Goal: Transaction & Acquisition: Purchase product/service

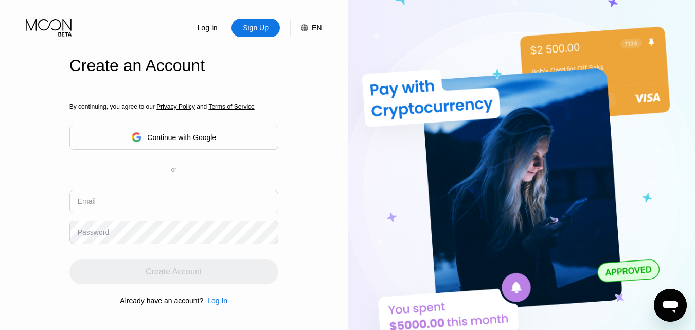
click at [214, 196] on input "text" at bounding box center [173, 201] width 209 height 23
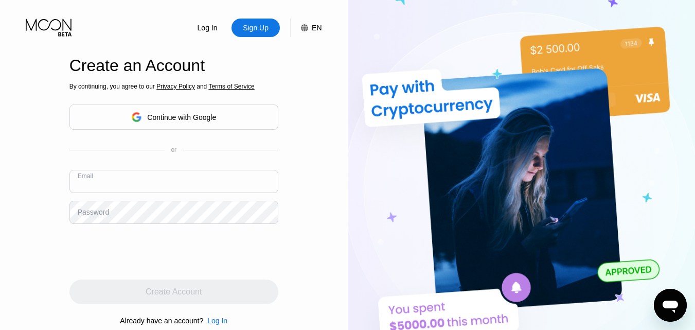
paste input "[EMAIL_ADDRESS][DOMAIN_NAME]"
type input "[EMAIL_ADDRESS][DOMAIN_NAME]"
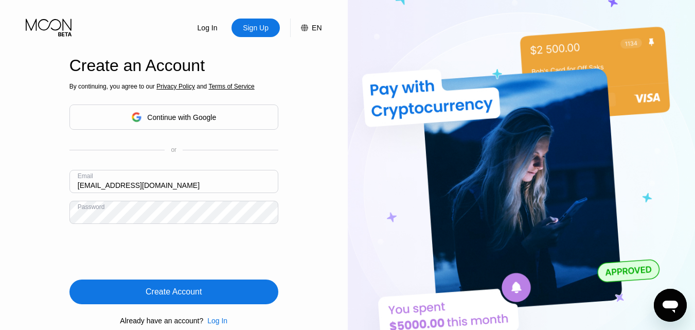
click at [211, 285] on div "Create Account" at bounding box center [173, 291] width 209 height 25
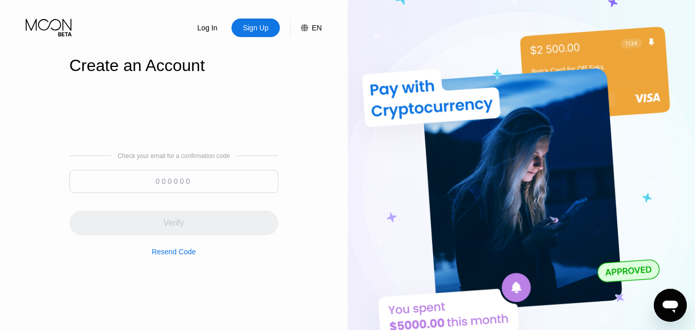
paste input "472426"
click at [178, 182] on input at bounding box center [173, 181] width 209 height 23
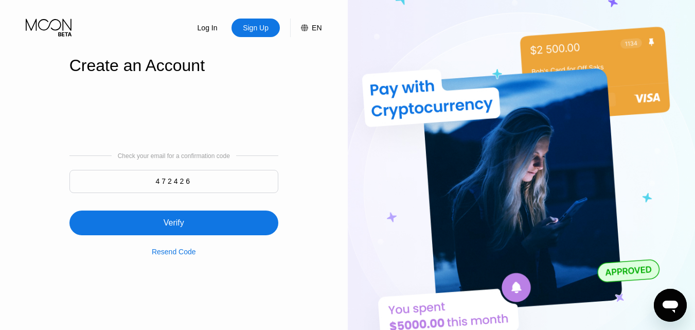
type input "472426"
click at [190, 223] on div "Verify" at bounding box center [173, 222] width 209 height 25
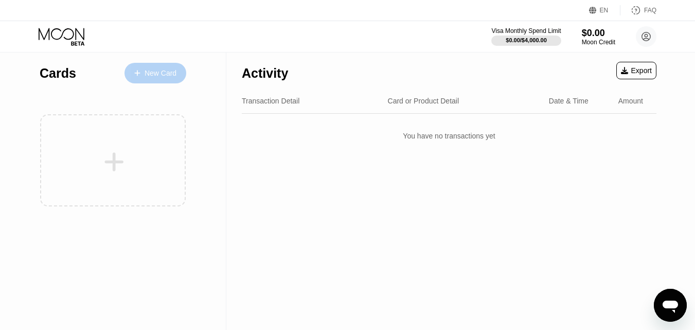
click at [157, 74] on div "New Card" at bounding box center [160, 73] width 32 height 9
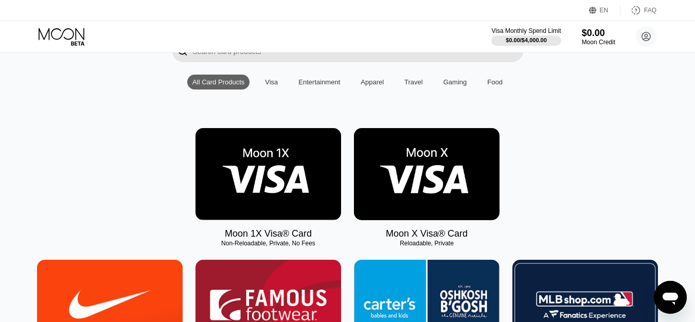
scroll to position [103, 0]
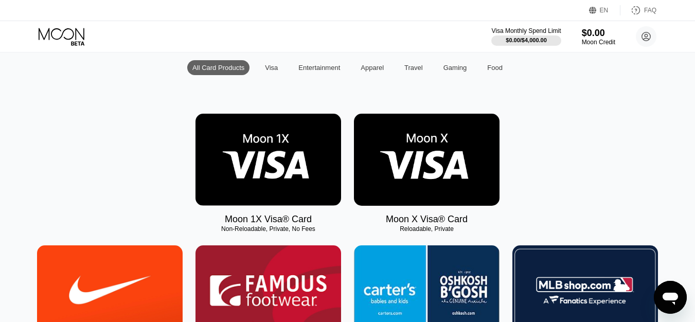
click at [410, 159] on img at bounding box center [427, 160] width 146 height 92
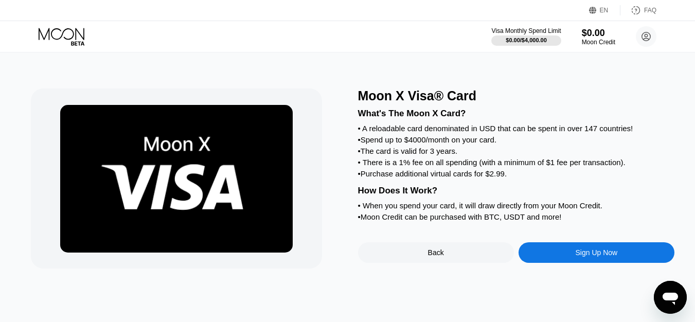
click at [617, 257] on div "Sign Up Now" at bounding box center [596, 252] width 42 height 8
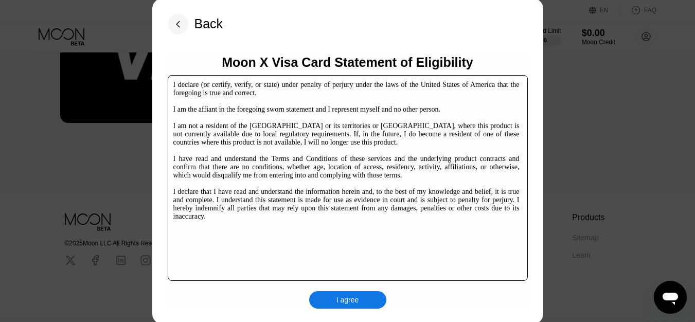
scroll to position [158, 0]
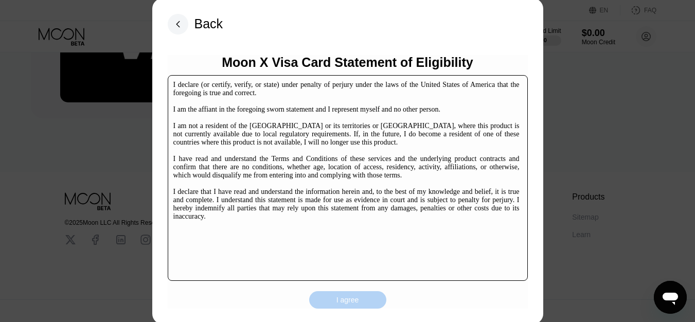
click at [348, 298] on div "I agree" at bounding box center [347, 299] width 23 height 9
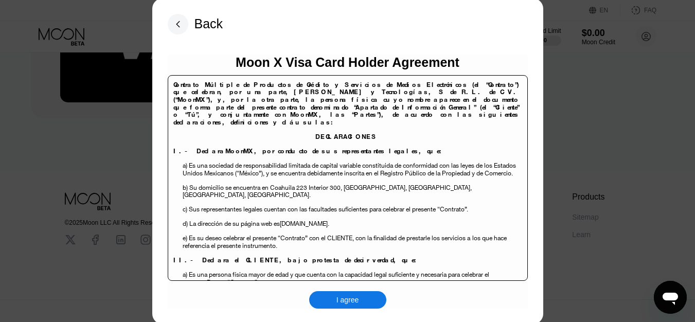
click at [348, 298] on div "I agree" at bounding box center [347, 299] width 23 height 9
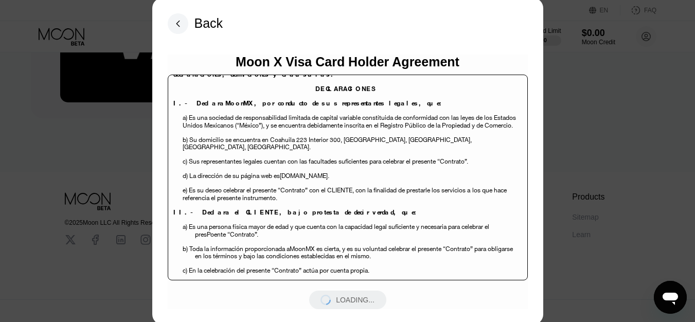
scroll to position [201, 0]
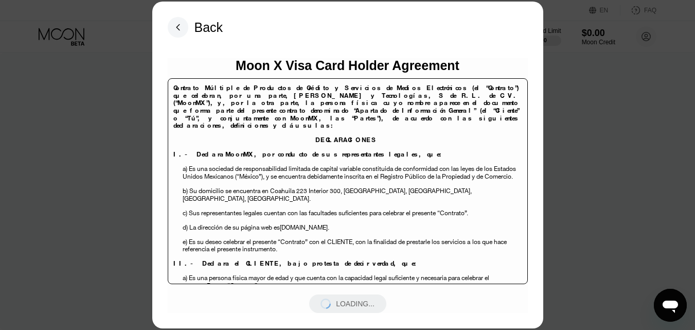
scroll to position [463, 0]
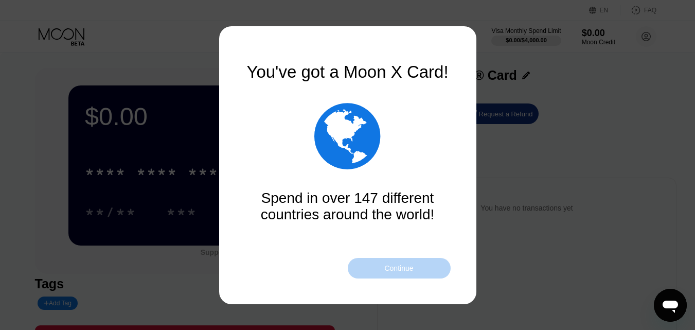
click at [405, 268] on div "Continue" at bounding box center [398, 268] width 29 height 8
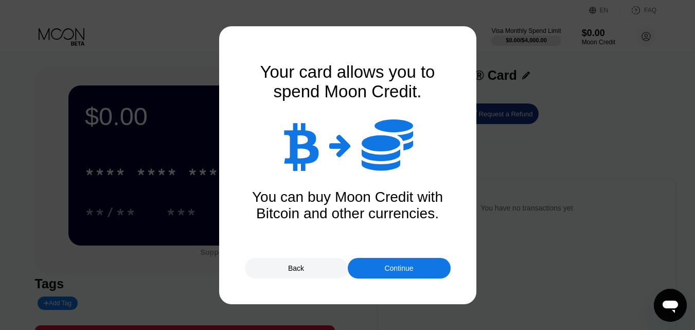
click at [405, 267] on div "Continue" at bounding box center [398, 268] width 29 height 8
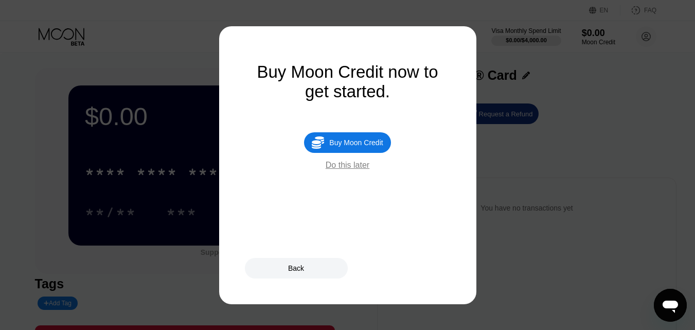
click at [347, 168] on div "Do this later" at bounding box center [347, 164] width 44 height 9
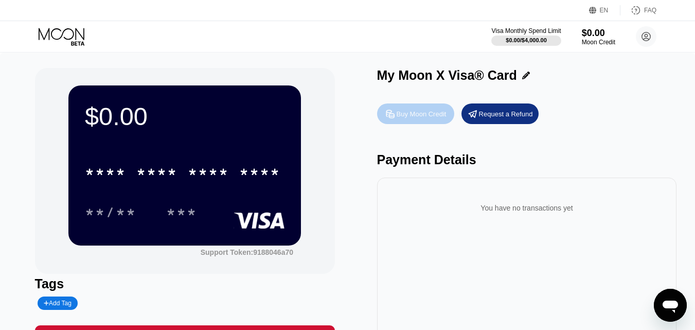
click at [427, 116] on div "Buy Moon Credit" at bounding box center [421, 114] width 50 height 9
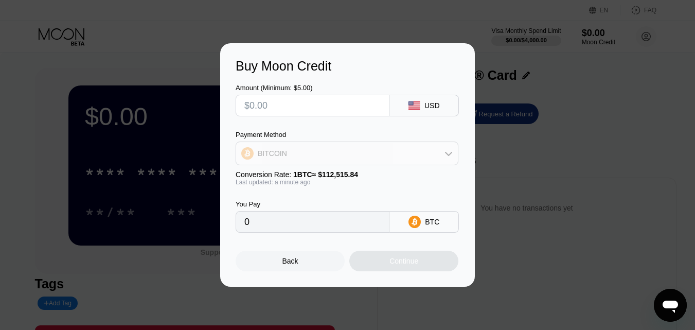
click at [355, 150] on div "BITCOIN" at bounding box center [347, 153] width 222 height 21
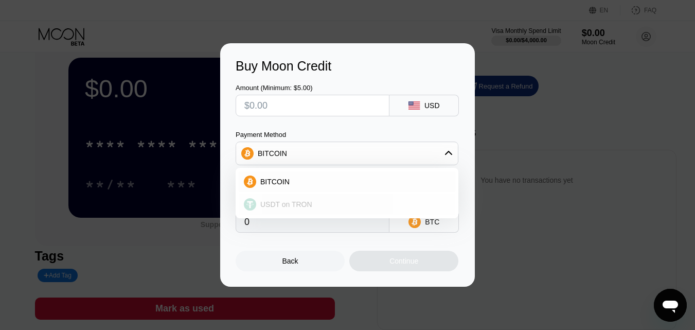
scroll to position [51, 0]
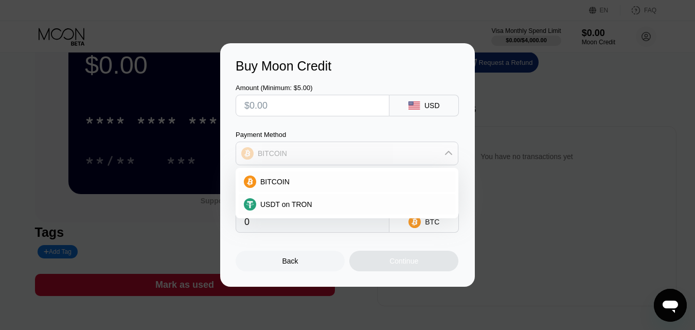
click at [372, 153] on div "BITCOIN" at bounding box center [347, 153] width 222 height 21
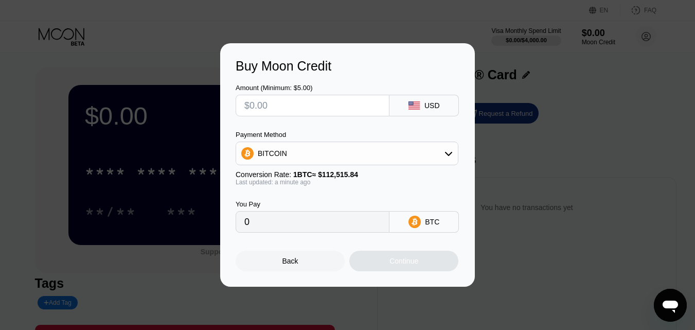
scroll to position [0, 0]
click at [372, 152] on div "BITCOIN" at bounding box center [347, 153] width 222 height 21
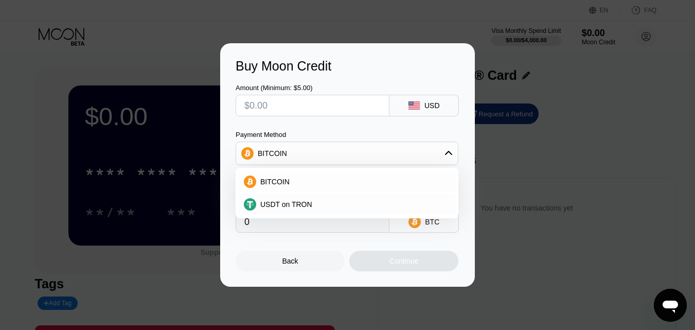
click at [372, 152] on div "BITCOIN" at bounding box center [347, 153] width 222 height 21
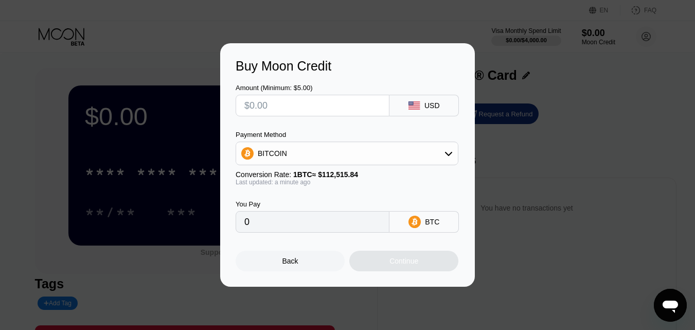
click at [552, 99] on div "Buy Moon Credit Amount (Minimum: $5.00) USD Payment Method BITCOIN Conversion R…" at bounding box center [347, 164] width 695 height 243
click at [328, 158] on div "BITCOIN" at bounding box center [347, 153] width 222 height 21
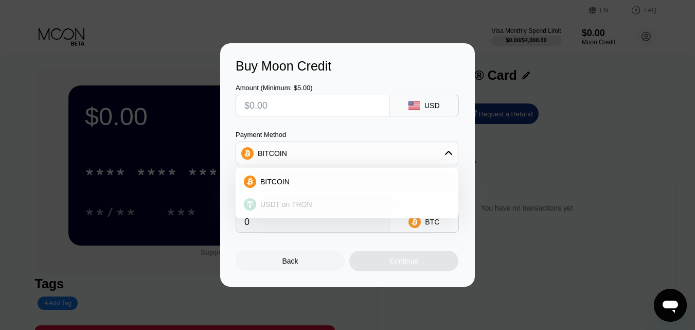
click at [278, 201] on span "USDT on TRON" at bounding box center [286, 204] width 52 height 8
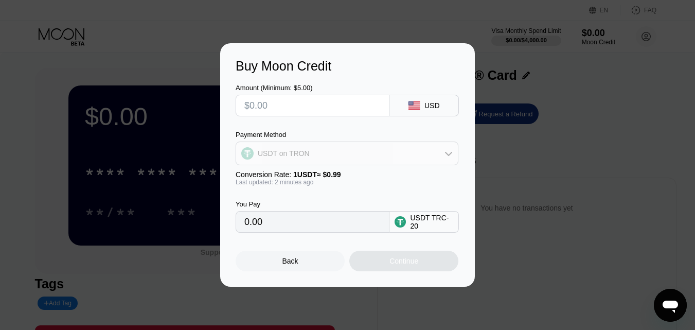
click at [404, 157] on div "USDT on TRON" at bounding box center [347, 153] width 222 height 21
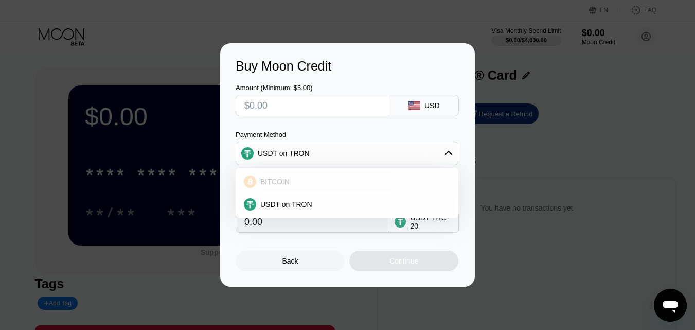
click at [370, 180] on div "BITCOIN" at bounding box center [353, 181] width 194 height 8
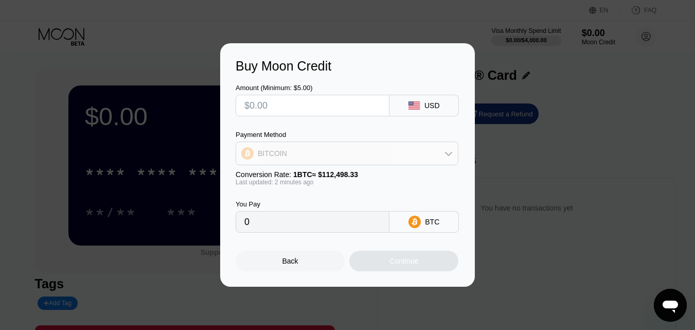
click at [359, 155] on div "BITCOIN" at bounding box center [347, 153] width 222 height 21
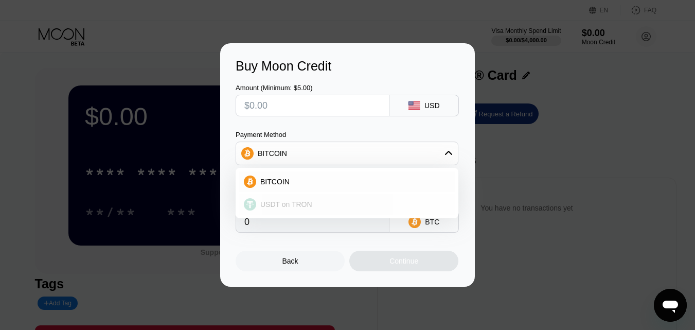
click at [334, 201] on div "USDT on TRON" at bounding box center [353, 204] width 194 height 8
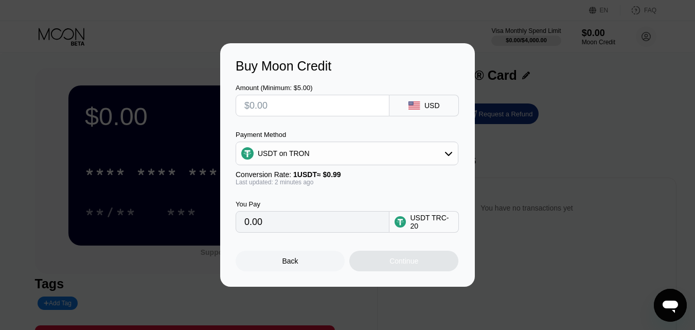
click at [365, 144] on div "USDT on TRON" at bounding box center [347, 153] width 222 height 21
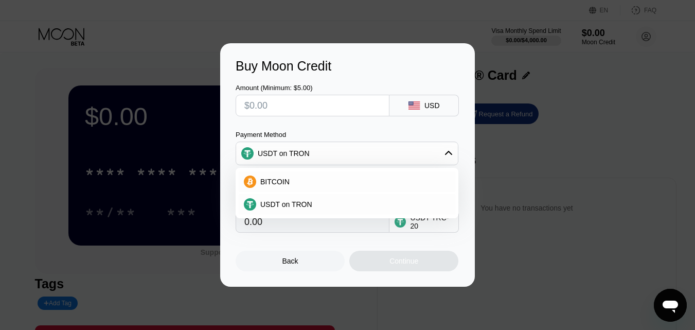
click at [332, 167] on div "Payment Method USDT on TRON BITCOIN USDT on TRON Conversion Rate: 1 USDT ≈ $0.9…" at bounding box center [346, 158] width 223 height 55
click at [317, 181] on div "BITCOIN" at bounding box center [353, 181] width 194 height 8
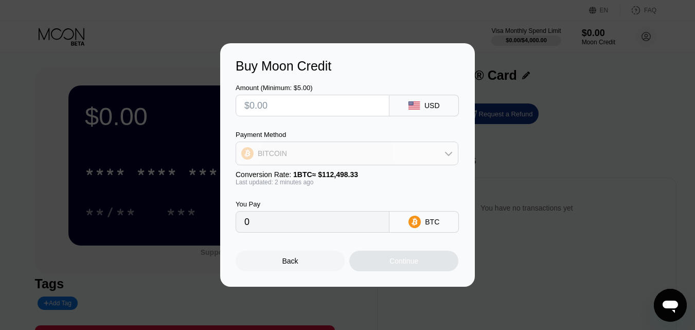
click at [353, 153] on div "BITCOIN" at bounding box center [347, 153] width 222 height 21
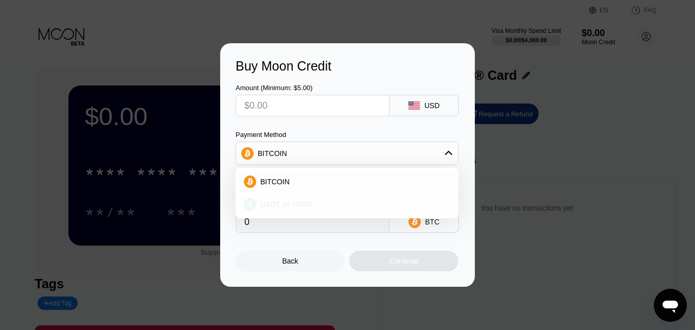
click at [324, 207] on div "USDT on TRON" at bounding box center [353, 204] width 194 height 8
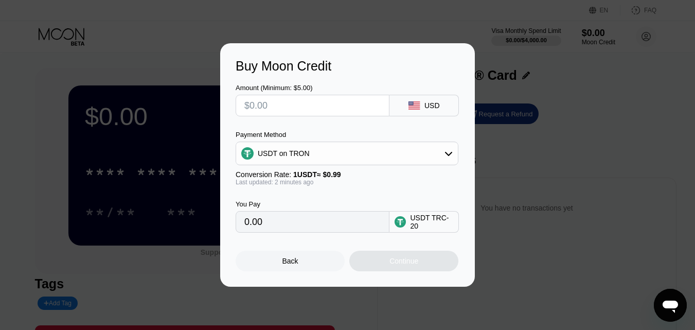
click at [352, 164] on div "USDT on TRON" at bounding box center [346, 153] width 223 height 24
click at [361, 152] on div "USDT on TRON" at bounding box center [347, 153] width 222 height 21
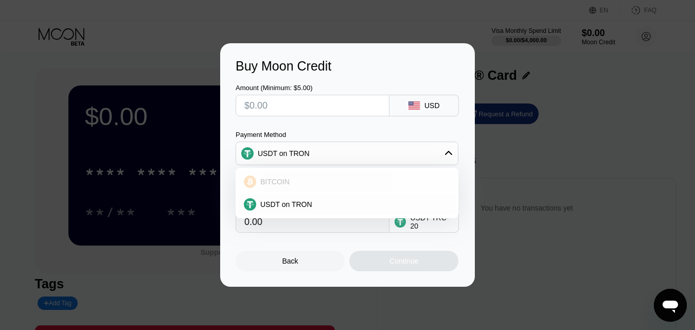
click at [351, 176] on div "BITCOIN" at bounding box center [347, 181] width 216 height 21
type input "0"
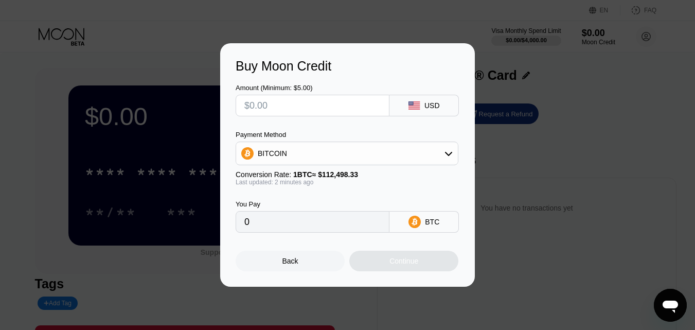
click at [553, 187] on div "Buy Moon Credit Amount (Minimum: $5.00) USD Payment Method BITCOIN Conversion R…" at bounding box center [347, 164] width 695 height 243
click at [293, 257] on div "Back" at bounding box center [289, 260] width 109 height 21
